Goal: Information Seeking & Learning: Understand process/instructions

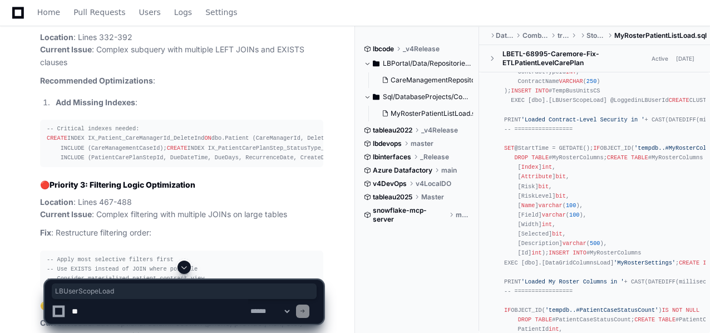
scroll to position [2017, 0]
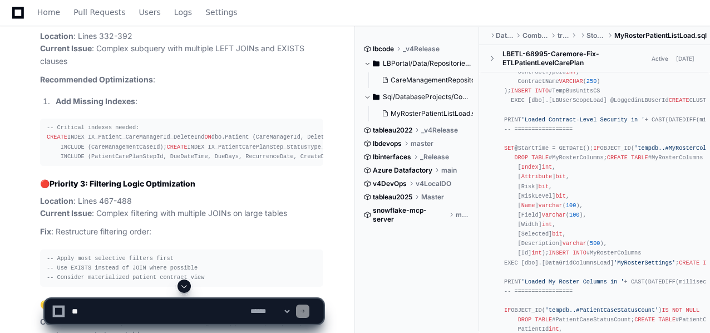
click at [230, 161] on div "-- Critical indexes needed: CREATE INDEX IX_Patient_CareManagerId_DeleteInd ON …" at bounding box center [182, 142] width 270 height 38
click at [117, 158] on div "-- Critical indexes needed: CREATE INDEX IX_Patient_CareManagerId_DeleteInd ON …" at bounding box center [182, 142] width 270 height 38
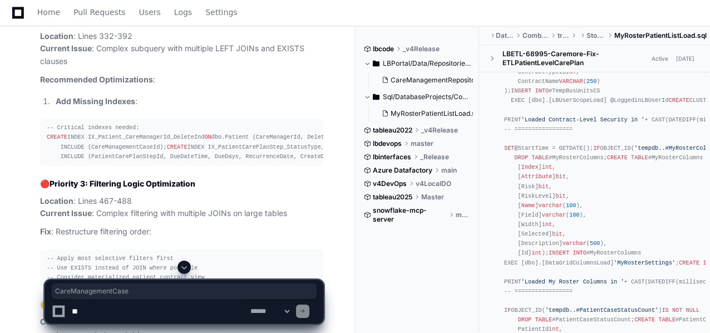
click at [117, 158] on div "-- Critical indexes needed: CREATE INDEX IX_Patient_CareManagerId_DeleteInd ON …" at bounding box center [182, 142] width 270 height 38
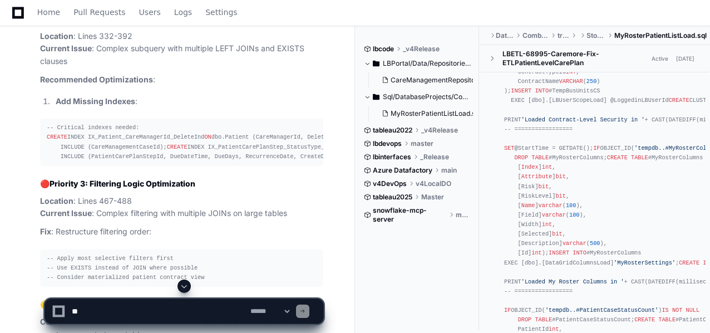
click at [135, 147] on div "-- Critical indexes needed: CREATE INDEX IX_Patient_CareManagerId_DeleteInd ON …" at bounding box center [182, 142] width 270 height 38
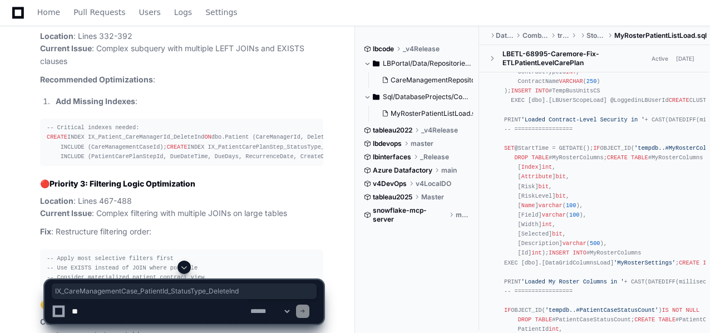
click at [135, 147] on div "-- Critical indexes needed: CREATE INDEX IX_Patient_CareManagerId_DeleteInd ON …" at bounding box center [182, 142] width 270 height 38
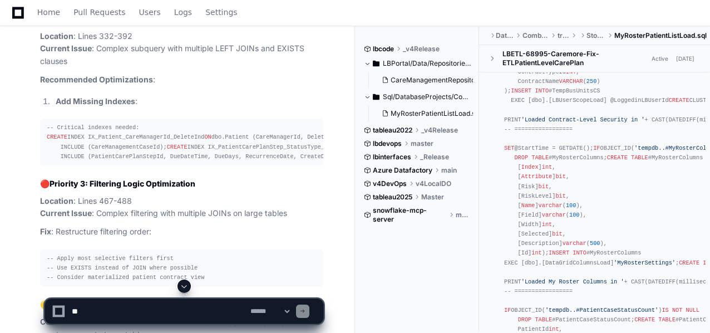
click at [122, 160] on div "-- Critical indexes needed: CREATE INDEX IX_Patient_CareManagerId_DeleteInd ON …" at bounding box center [182, 142] width 270 height 38
click at [124, 161] on div "-- Critical indexes needed: CREATE INDEX IX_Patient_CareManagerId_DeleteInd ON …" at bounding box center [182, 142] width 270 height 38
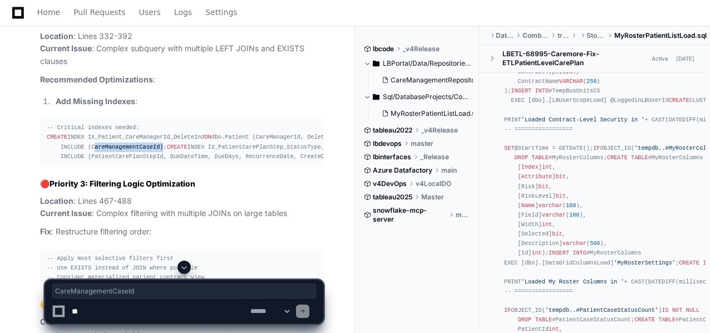
click at [124, 161] on div "-- Critical indexes needed: CREATE INDEX IX_Patient_CareManagerId_DeleteInd ON …" at bounding box center [182, 142] width 270 height 38
